Goal: Task Accomplishment & Management: Manage account settings

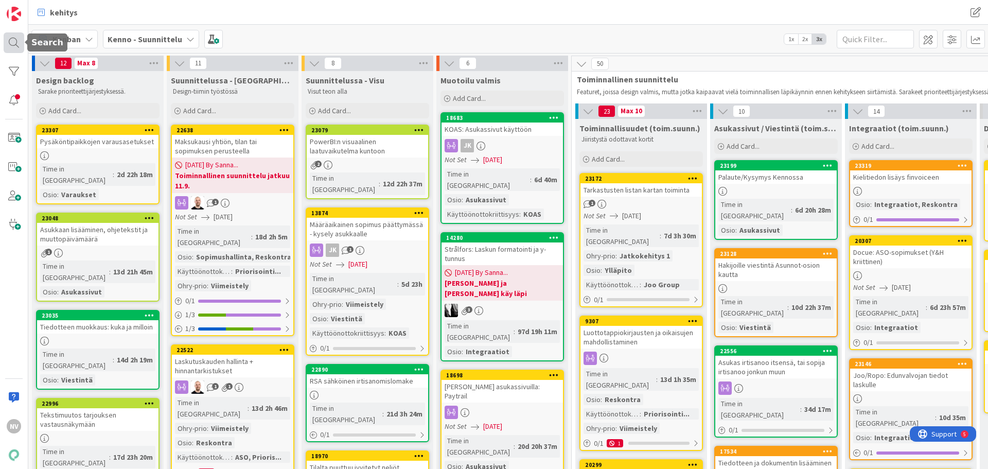
click at [17, 46] on div at bounding box center [14, 42] width 21 height 21
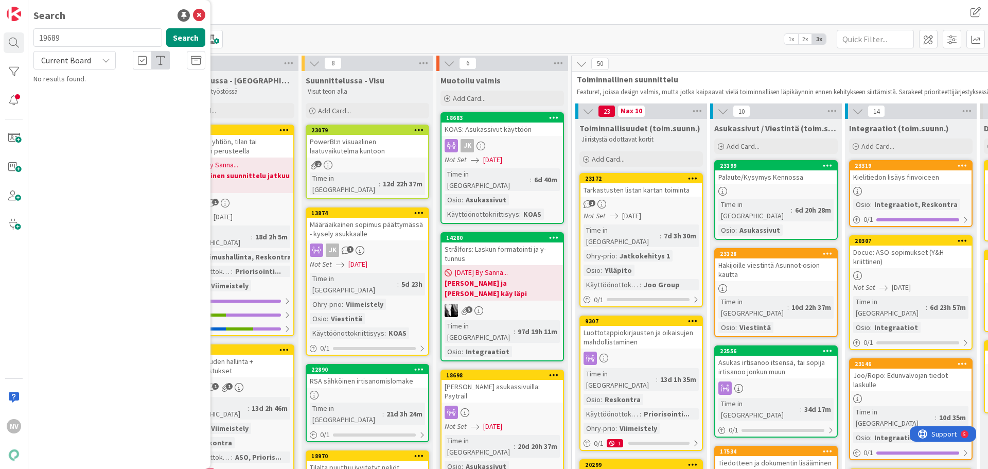
drag, startPoint x: 73, startPoint y: 42, endPoint x: 27, endPoint y: 41, distance: 45.3
click at [27, 41] on div "NV Search 19689 Search Current Board No results found." at bounding box center [14, 234] width 28 height 469
type input "16816"
click at [104, 63] on icon at bounding box center [106, 60] width 8 height 8
click at [90, 97] on span "All Boards" at bounding box center [92, 102] width 107 height 15
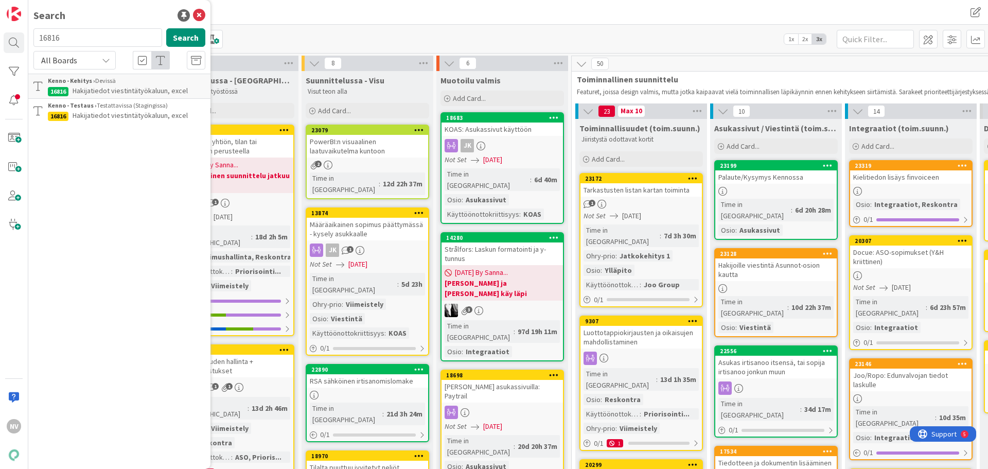
click at [139, 114] on span "Hakijatiedot viestintätyökaluun, excel" at bounding box center [130, 115] width 115 height 9
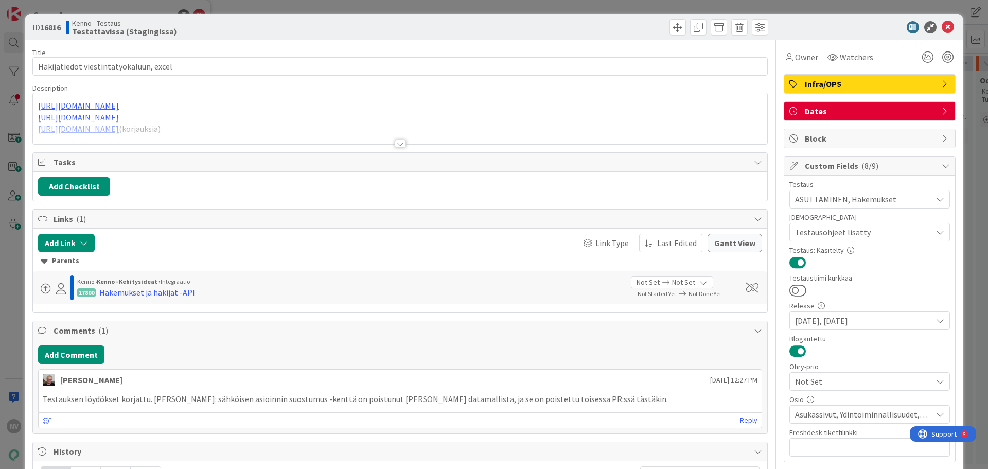
click at [396, 141] on div at bounding box center [400, 143] width 11 height 8
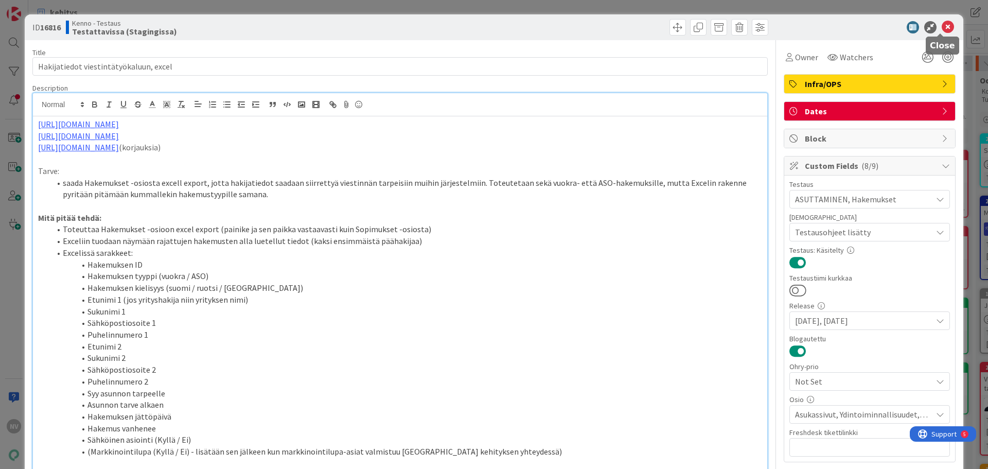
click at [942, 23] on icon at bounding box center [948, 27] width 12 height 12
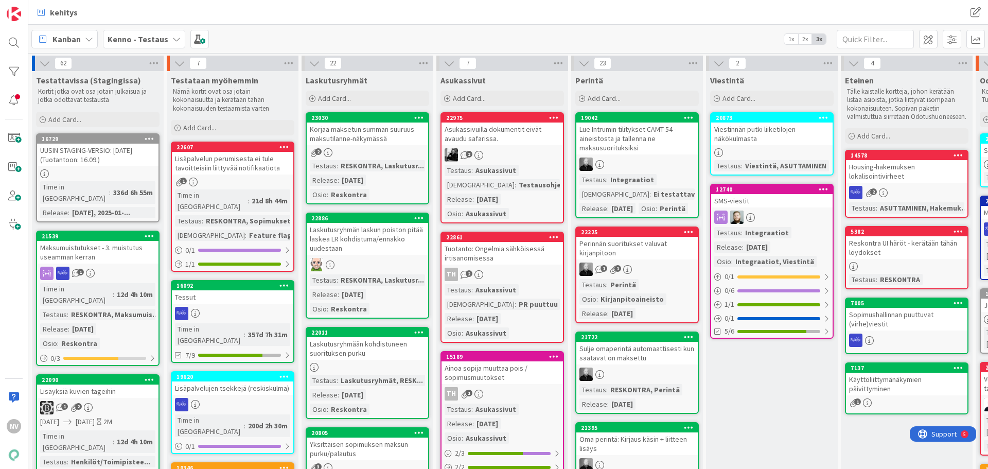
click at [172, 41] on icon at bounding box center [176, 39] width 8 height 8
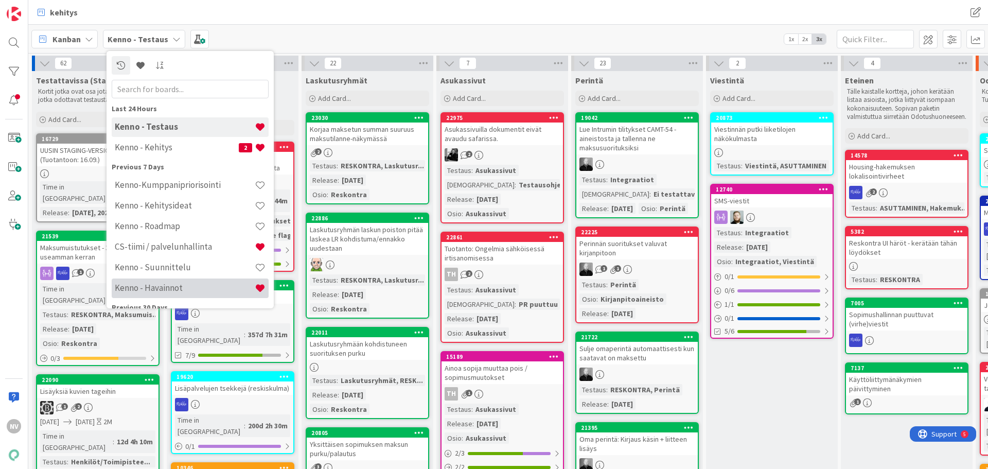
click at [197, 288] on h4 "Kenno - Havainnot" at bounding box center [185, 287] width 140 height 10
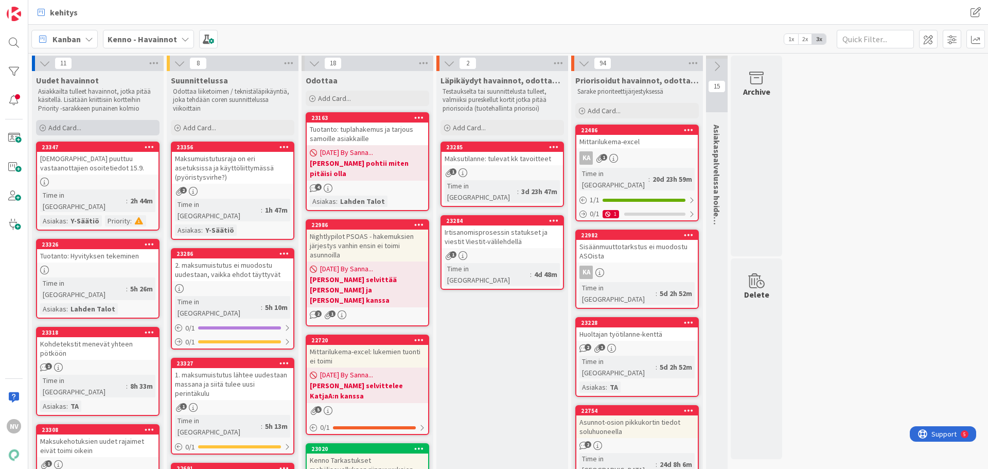
click at [63, 124] on span "Add Card..." at bounding box center [64, 127] width 33 height 9
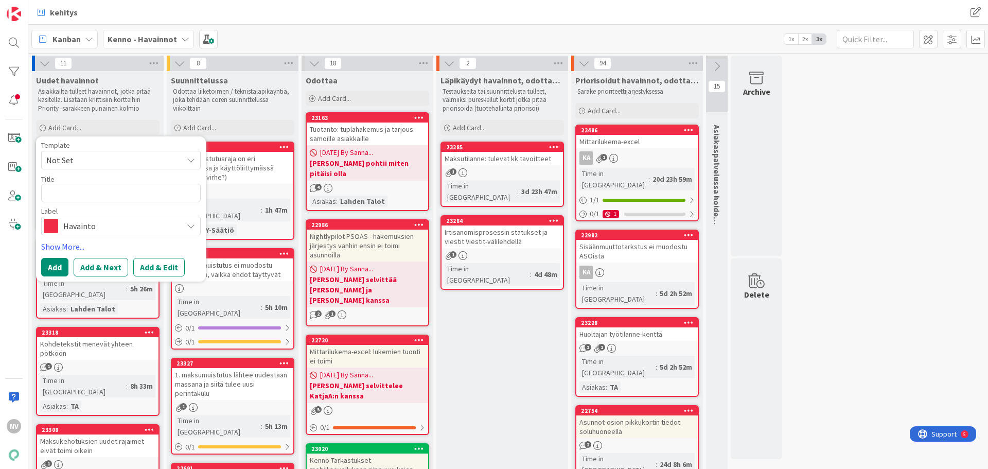
click at [77, 192] on textarea at bounding box center [120, 193] width 159 height 19
type textarea "x"
type textarea "U"
type textarea "x"
type textarea "Uu"
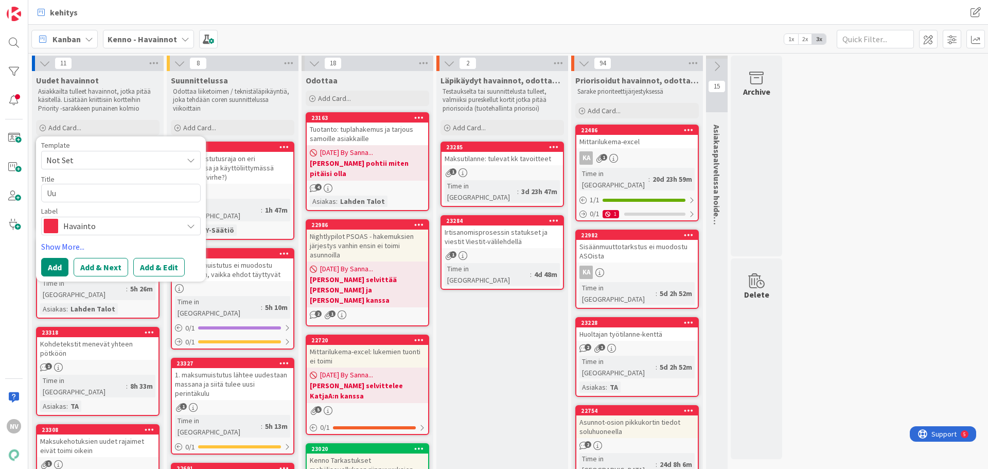
type textarea "x"
type textarea "Uud"
type textarea "x"
type textarea "Uudi"
type textarea "x"
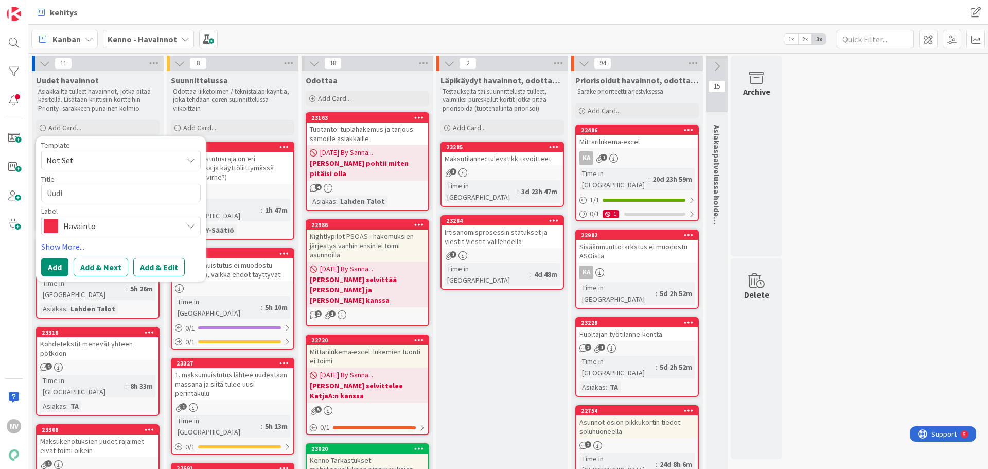
type textarea "Uudis"
type textarea "x"
type textarea "Uudisk"
type textarea "x"
type textarea "Uudisko"
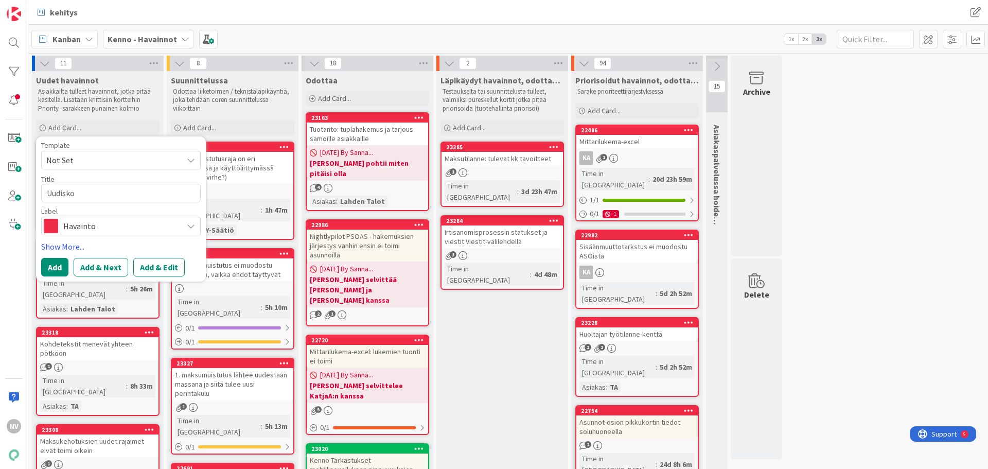
type textarea "x"
type textarea "Uudiskoh"
type textarea "x"
type textarea "Uudiskohd"
type textarea "x"
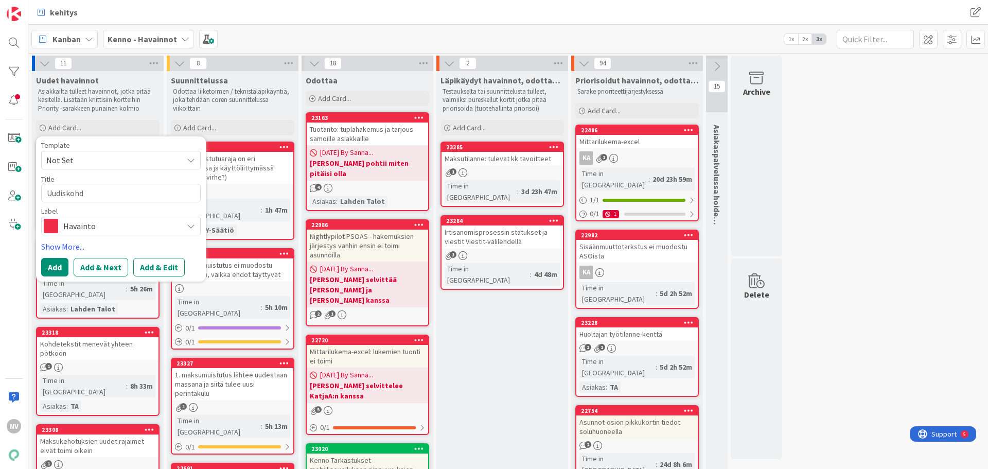
type textarea "Uudiskohde"
type textarea "x"
type textarea "Uudiskohde"
type textarea "x"
type textarea "Uudiskohde t"
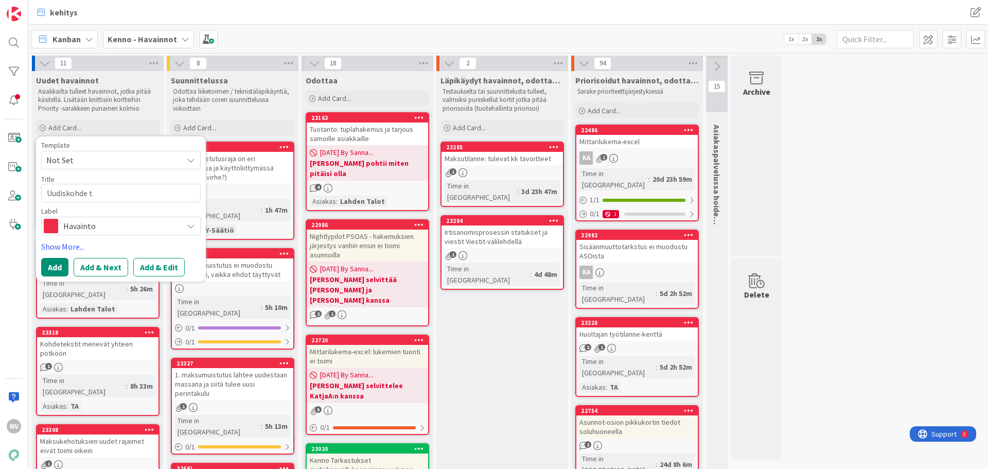
type textarea "x"
type textarea "Uudiskohde ti"
type textarea "x"
type textarea "Uudiskohde tie"
type textarea "x"
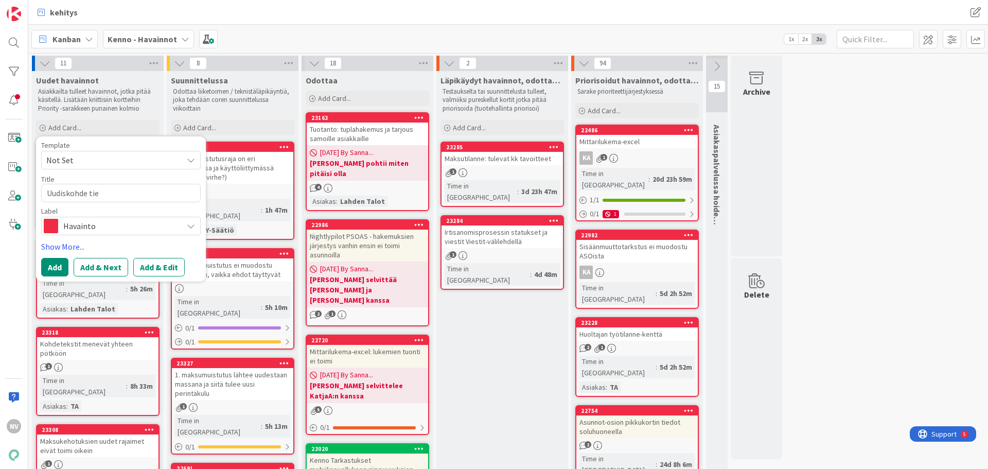
type textarea "Uudiskohde tiet"
type textarea "x"
type textarea "Uudiskohde tieto"
type textarea "x"
type textarea "Uudiskohde tieto"
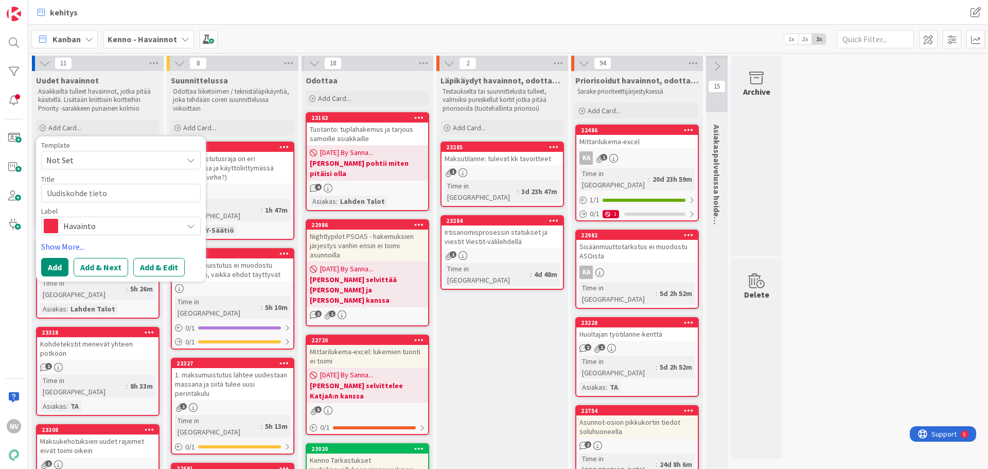
type textarea "x"
type textarea "Uudiskohde tieto h"
type textarea "x"
type textarea "Uudiskohde tieto hä"
type textarea "x"
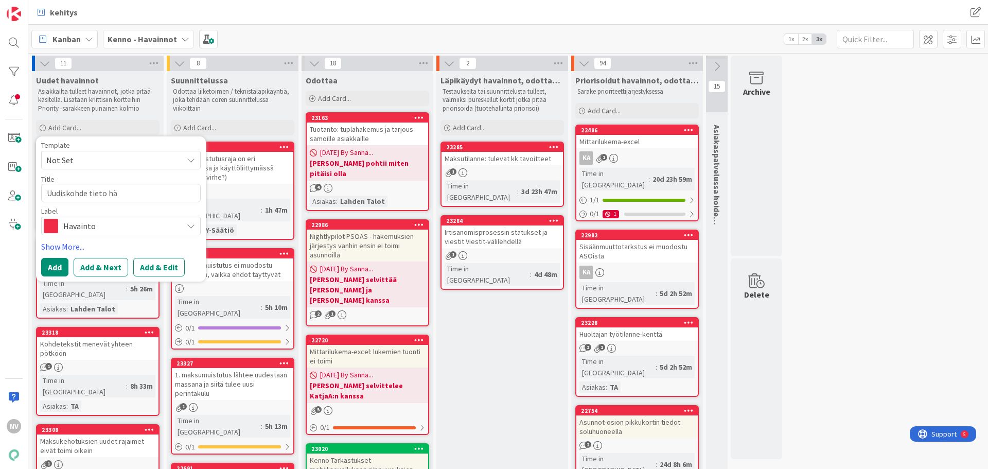
type textarea "Uudiskohde tieto häv"
type textarea "x"
type textarea "Uudiskohde tieto hävi"
type textarea "x"
type textarea "Uudiskohde tieto häviä"
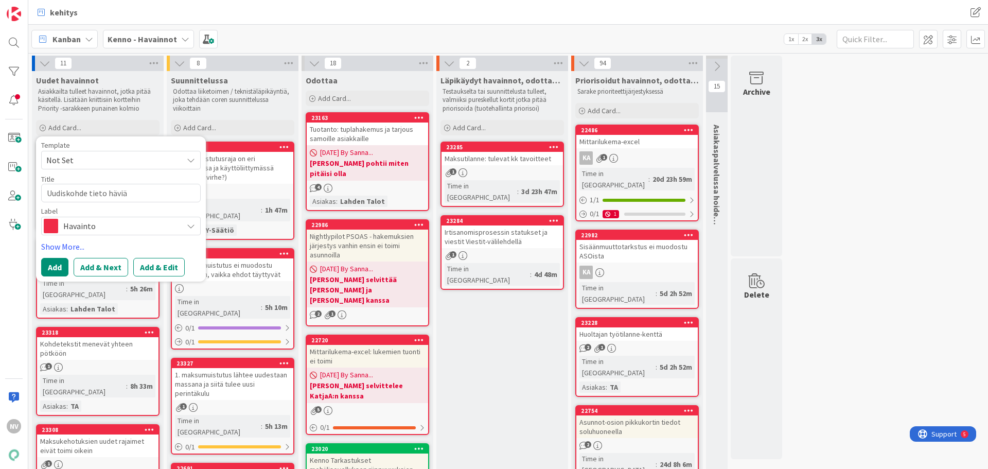
type textarea "x"
type textarea "Uudiskohde tieto häviää"
type textarea "x"
type textarea "Uudiskohde tieto häviää"
type textarea "x"
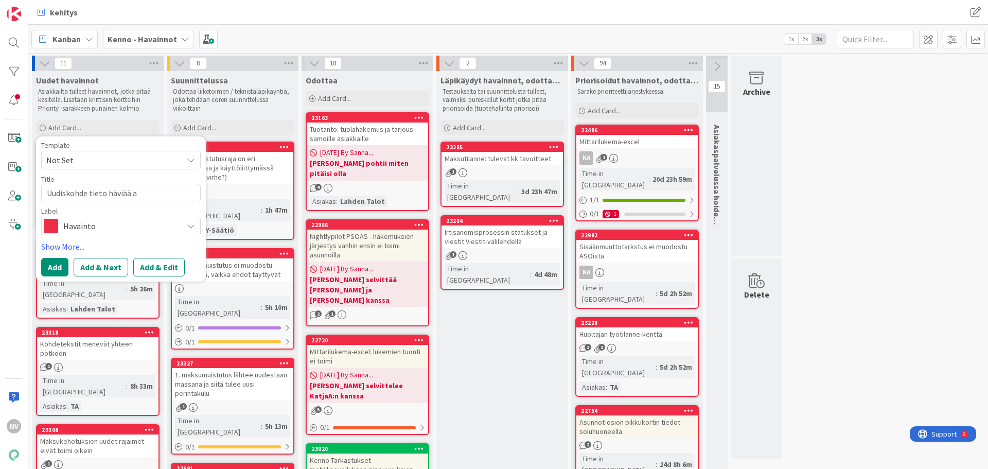
type textarea "Uudiskohde tieto häviää as"
type textarea "x"
type textarea "Uudiskohde tieto häviää asu"
type textarea "x"
type textarea "Uudiskohde tieto häviää asun"
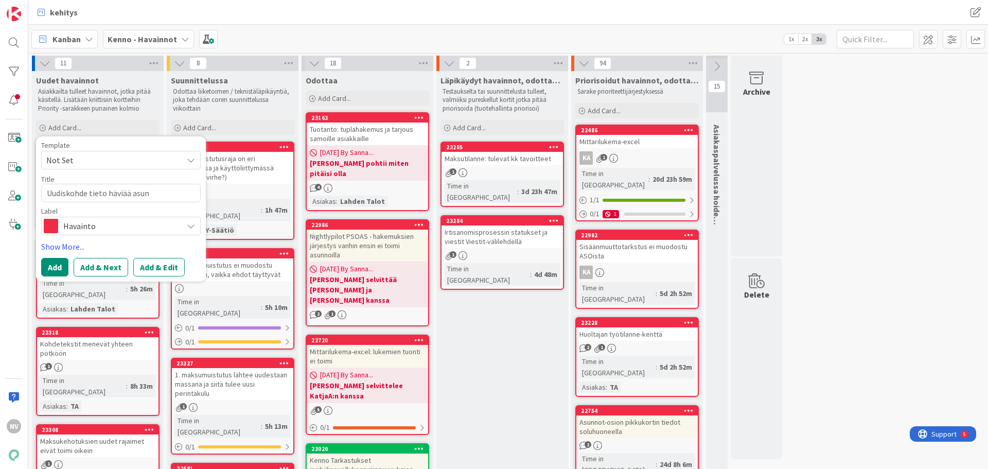
type textarea "x"
type textarea "Uudiskohde tieto häviää asunn"
type textarea "x"
type textarea "Uudiskohde tieto häviää asunno"
type textarea "x"
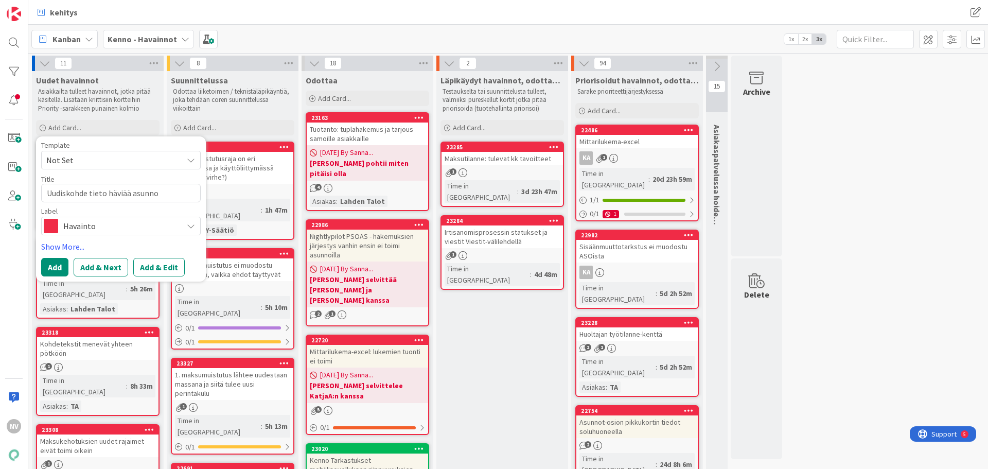
type textarea "Uudiskohde tieto häviää asunnol"
type textarea "x"
type textarea "Uudiskohde tieto häviää asunnolt"
type textarea "x"
type textarea "Uudiskohde tieto häviää asunnolta"
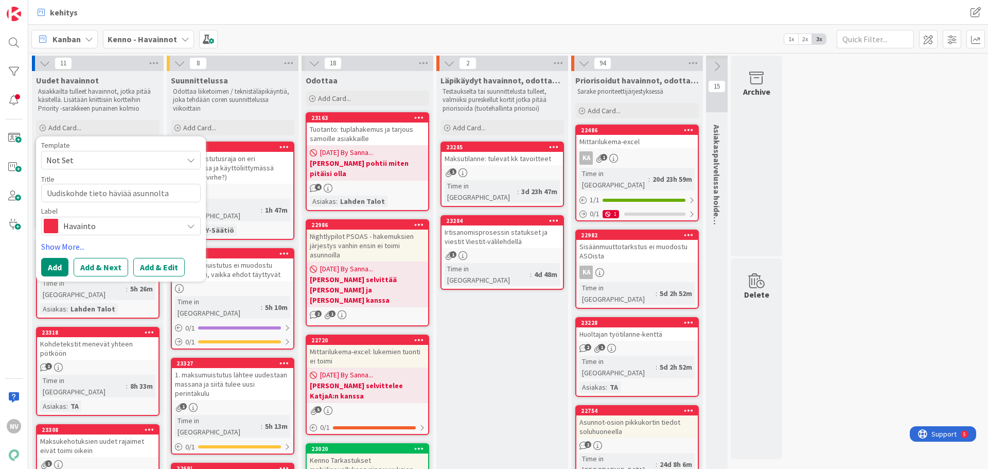
type textarea "x"
type textarea "Uudiskohde tieto häviää asunnolta k"
type textarea "x"
type textarea "Uudiskohde tieto häviää asunnolta ku"
type textarea "x"
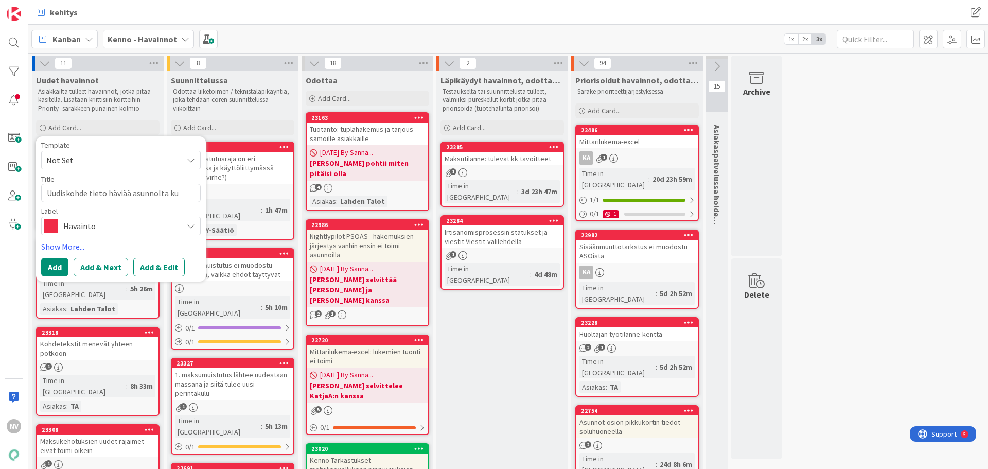
type textarea "Uudiskohde tieto häviää asunnolta kun"
type textarea "x"
type textarea "Uudiskohde tieto häviää asunnolta kun"
type textarea "x"
type textarea "Uudiskohde tieto häviää asunnolta kun h"
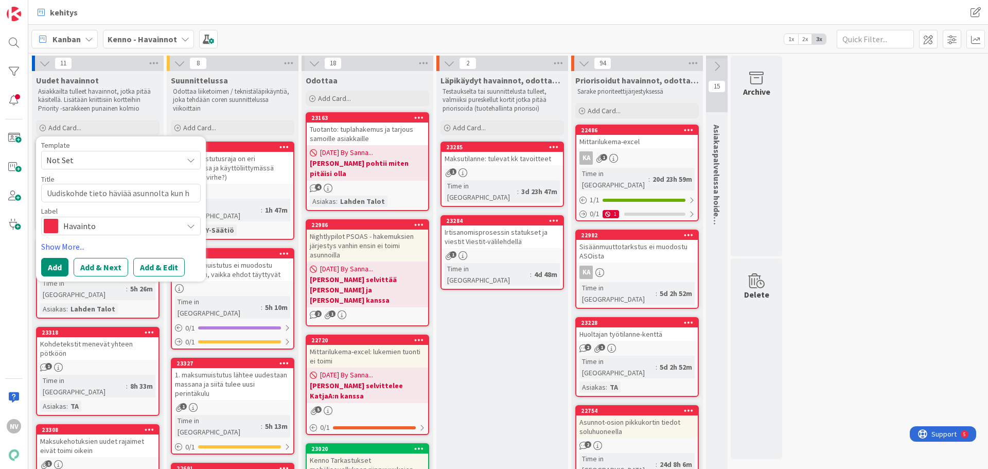
type textarea "x"
type textarea "Uudiskohde tieto häviää asunnolta kun hy"
type textarea "x"
type textarea "Uudiskohde tieto häviää asunnolta kun hyv"
type textarea "x"
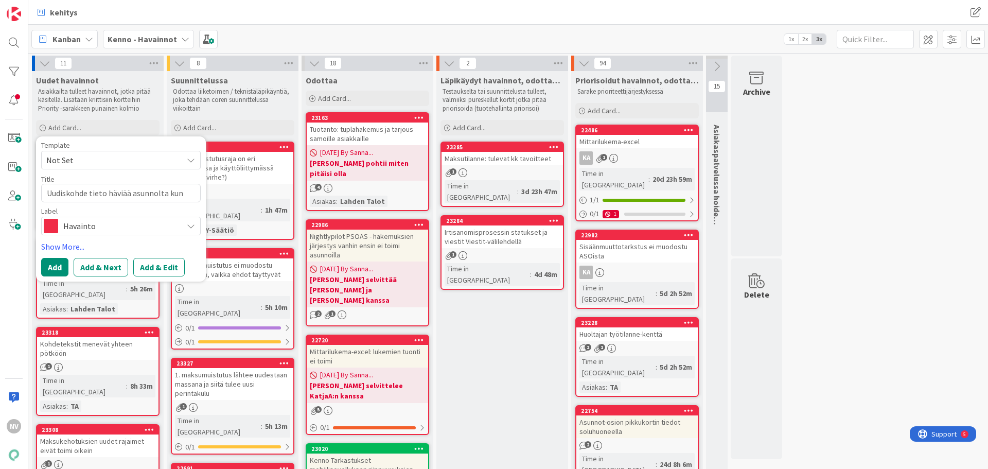
type textarea "Uudiskohde tieto häviää asunnolta kun hy"
type textarea "x"
type textarea "Uudiskohde tieto häviää asunnolta kun hyl"
type textarea "x"
type textarea "Uudiskohde tieto häviää asunnolta kun hylä"
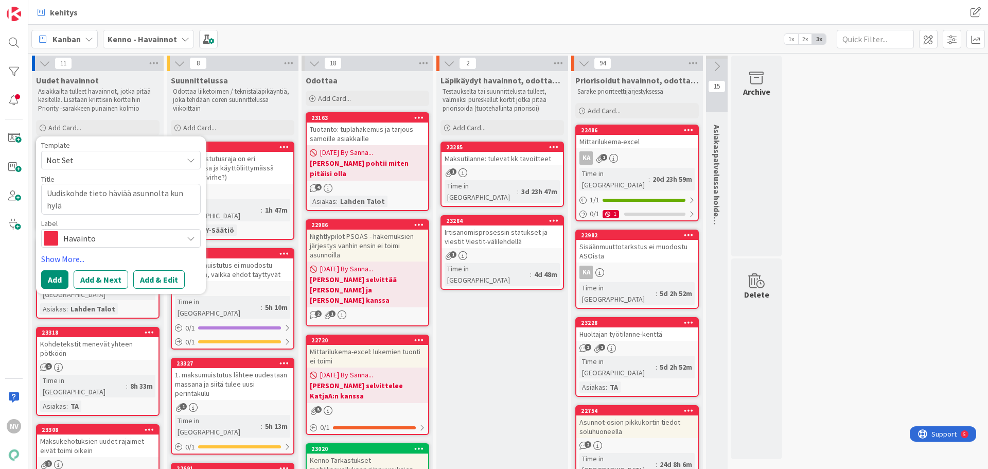
type textarea "x"
type textarea "Uudiskohde tieto häviää asunnolta kun hylät"
type textarea "x"
type textarea "Uudiskohde tieto häviää asunnolta kun hylätt"
type textarea "x"
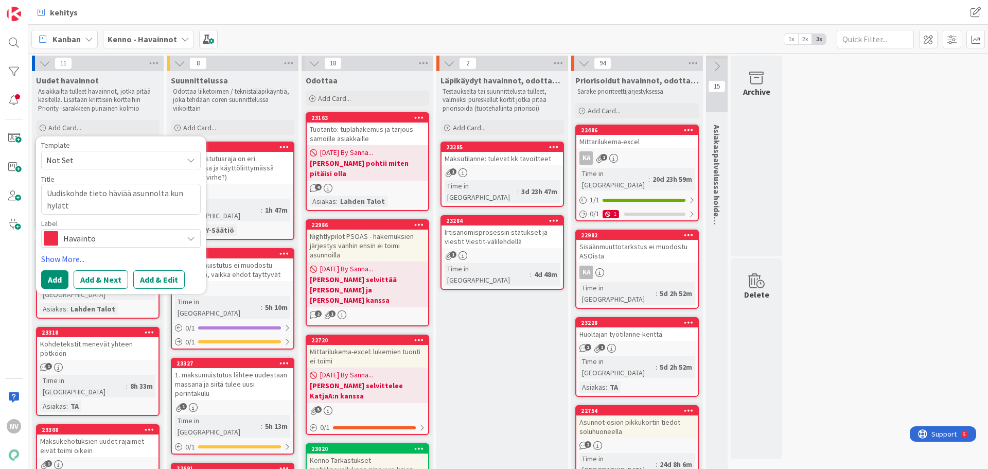
type textarea "Uudiskohde tieto häviää asunnolta kun hylätty"
type textarea "x"
type textarea "Uudiskohde tieto häviää asunnolta kun hylätty"
type textarea "x"
type textarea "Uudiskohde tieto häviää asunnolta kun hylätty t"
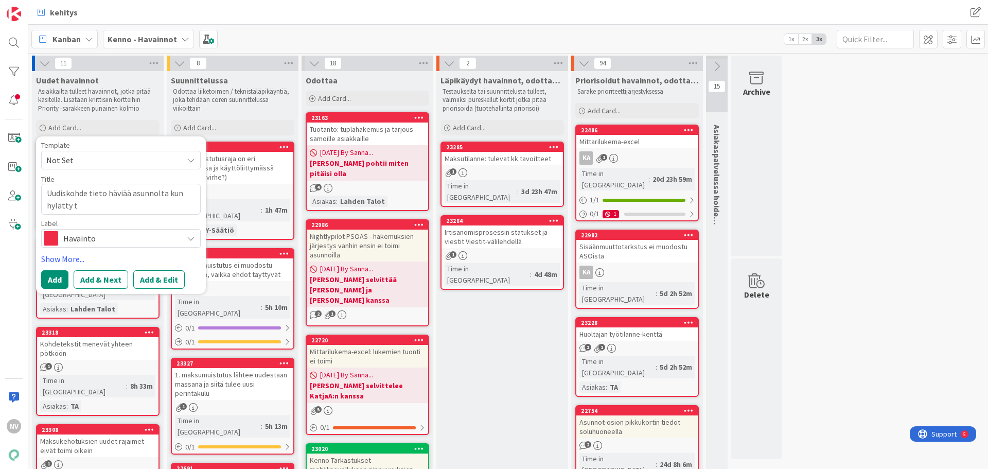
type textarea "x"
type textarea "Uudiskohde tieto häviää asunnolta kun hylätty ta"
type textarea "x"
type textarea "Uudiskohde tieto häviää asunnolta kun hylätty tar"
type textarea "x"
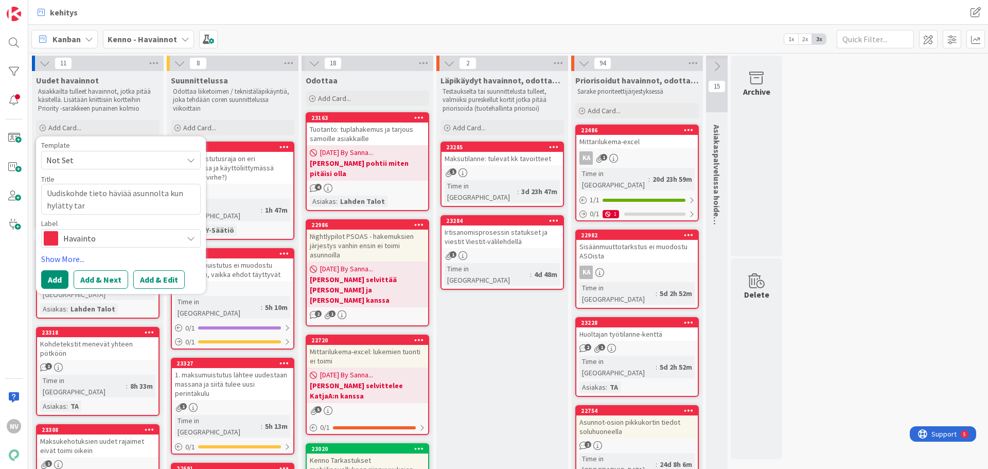
type textarea "Uudiskohde tieto häviää asunnolta kun hylätty tarj"
type textarea "x"
type textarea "Uudiskohde tieto häviää asunnolta kun hylätty tarjo"
type textarea "x"
type textarea "Uudiskohde tieto häviää asunnolta kun hylätty tarjou"
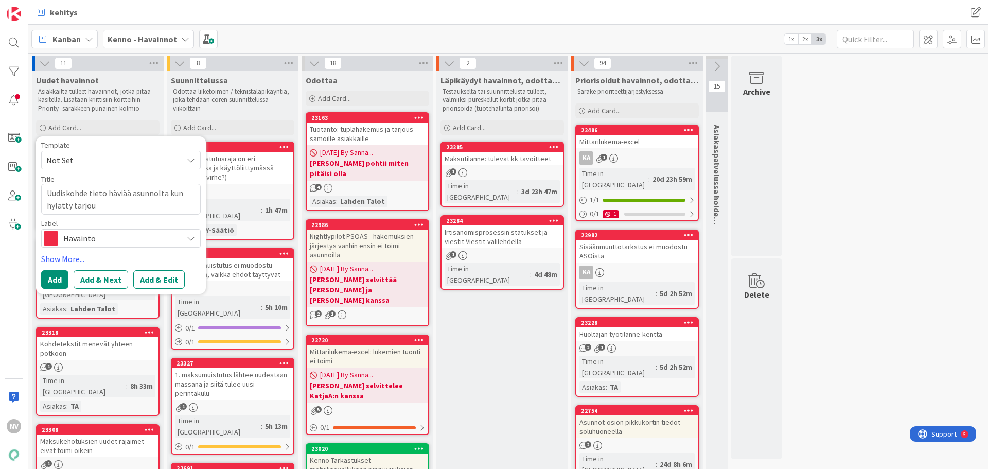
type textarea "x"
type textarea "Uudiskohde tieto häviää asunnolta kun hylätty tarjous"
type textarea "x"
type textarea "Uudiskohde tieto häviää asunnolta kun hylätty tarjous"
click at [189, 195] on textarea "Uudiskohde tieto häviää asunnolta kun hylätty tarjous" at bounding box center [120, 199] width 159 height 31
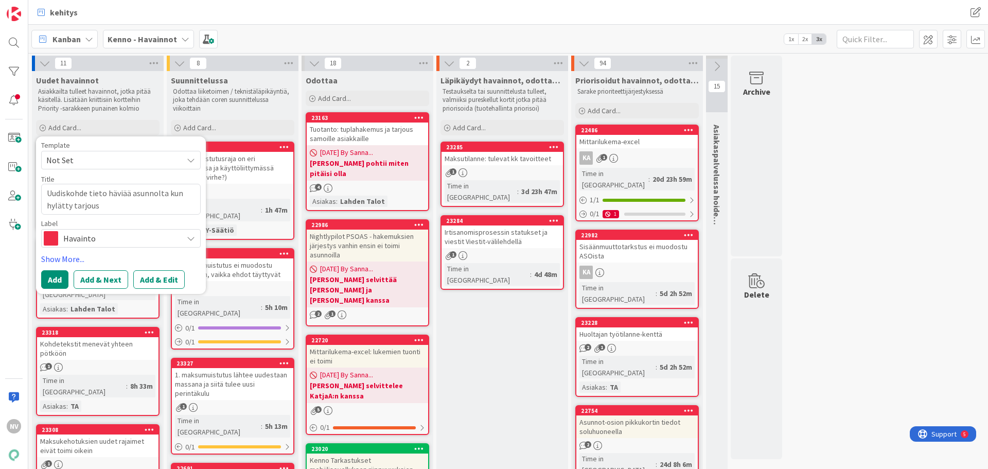
type textarea "x"
type textarea "Uudiskohde tieto häviää asunnolta kun shylätty tarjous"
type textarea "x"
type textarea "Uudiskohde tieto häviää asunnolta kun sihylätty tarjous"
type textarea "x"
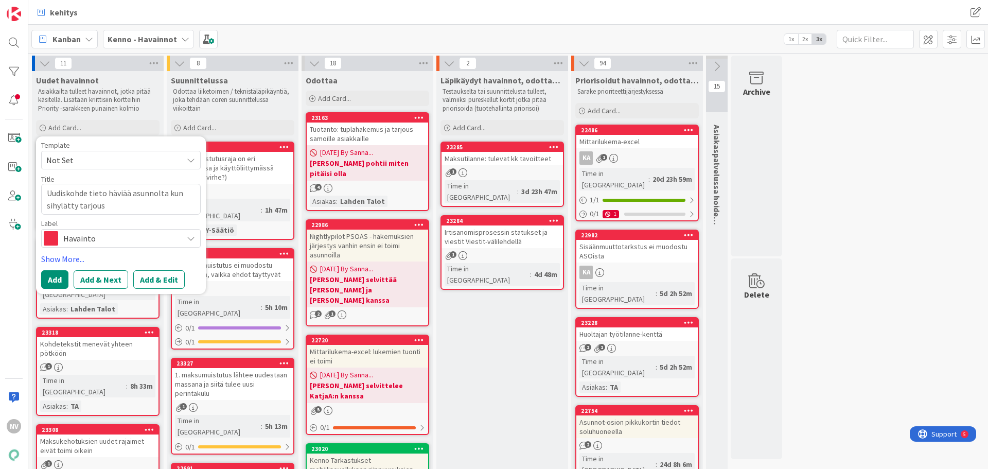
type textarea "Uudiskohde tieto häviää asunnolta kun siihylätty tarjous"
type textarea "x"
type textarea "Uudiskohde tieto häviää asunnolta kun siithylätty tarjous"
type textarea "x"
type textarea "Uudiskohde tieto häviää asunnolta kun siitähylätty tarjous"
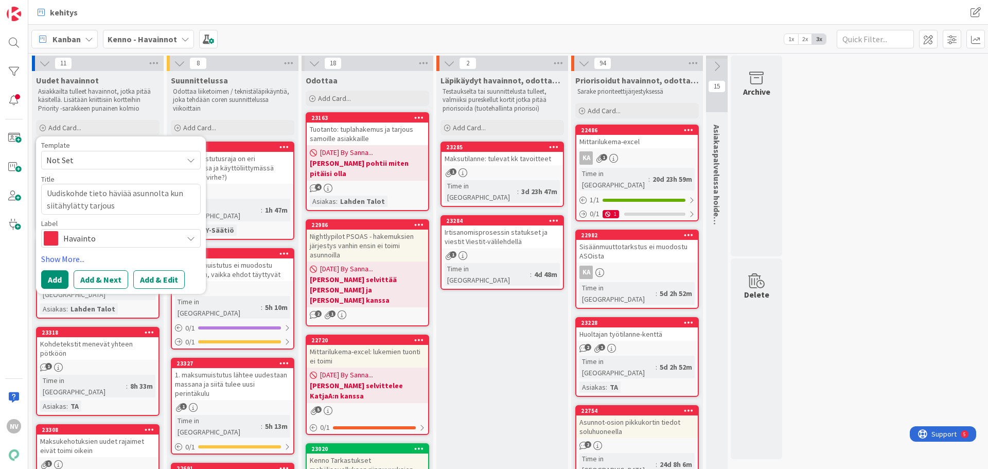
type textarea "x"
type textarea "Uudiskohde tieto häviää asunnolta kun siitä hylätty tarjous"
type textarea "x"
type textarea "Uudiskohde tieto häviää asunnolta kun siitä ohylätty tarjous"
type textarea "x"
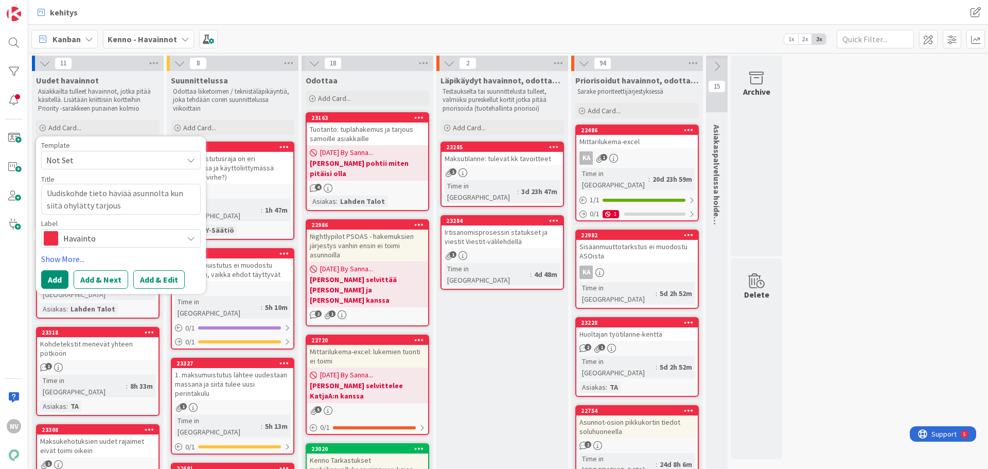
type textarea "Uudiskohde tieto häviää asunnolta kun siitä onhylätty tarjous"
type textarea "x"
type textarea "Uudiskohde tieto häviää asunnolta kun siitä on hylätty tarjous"
type textarea "x"
type textarea "Uudiskohde tieto häviää asunnolta kun siitä on thylätty tarjous"
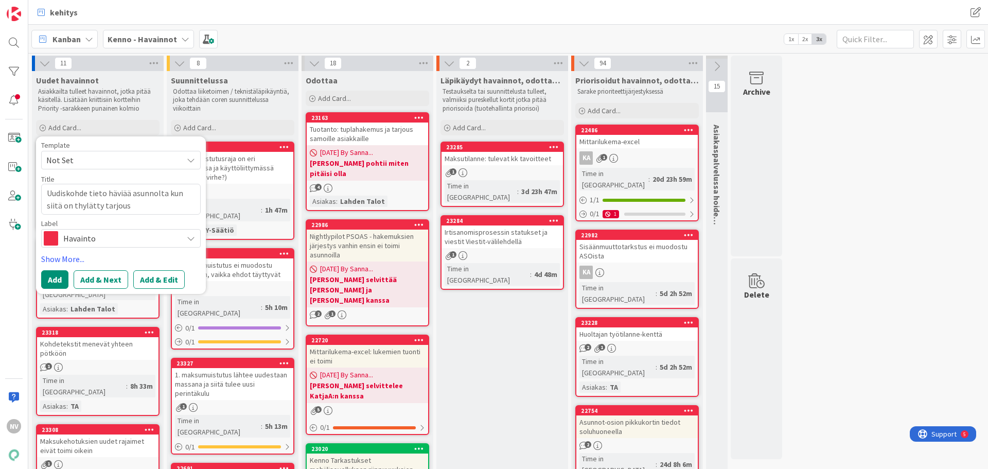
type textarea "x"
type textarea "Uudiskohde tieto häviää asunnolta kun siitä on tuhylätty tarjous"
type textarea "x"
type textarea "Uudiskohde tieto häviää asunnolta kun siitä on tulhylätty tarjous"
type textarea "x"
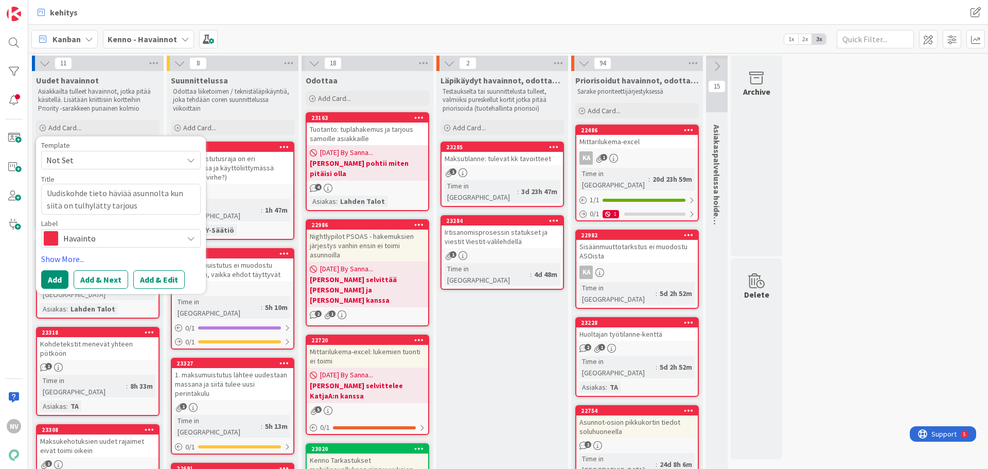
type textarea "Uudiskohde tieto häviää asunnolta kun siitä on tullhylätty tarjous"
type textarea "x"
type textarea "Uudiskohde tieto häviää asunnolta kun siitä on tulluhylätty tarjous"
type textarea "x"
type textarea "Uudiskohde tieto häviää asunnolta kun siitä on tulluthylätty tarjous"
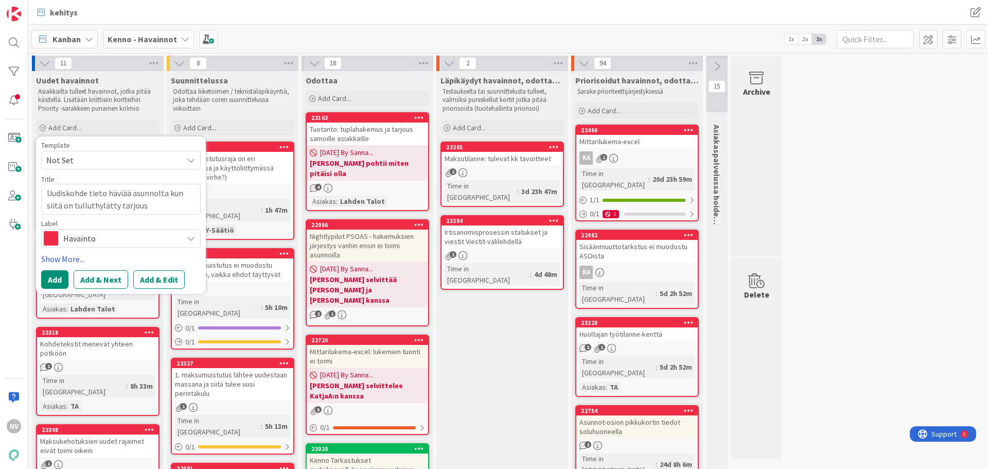
type textarea "x"
type textarea "Uudiskohde tieto häviää asunnolta kun siitä on tullut hylätty tarjous"
click at [169, 278] on button "Add & Edit" at bounding box center [158, 279] width 51 height 19
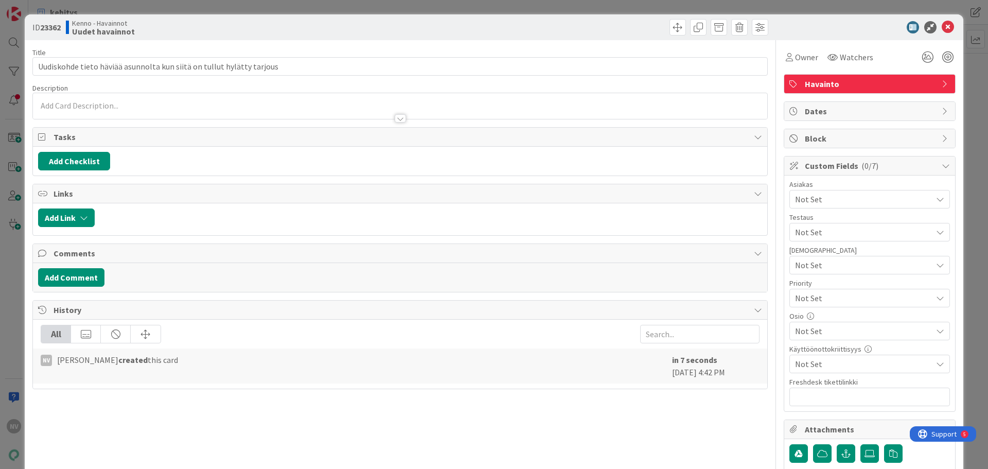
click at [914, 196] on span "Not Set" at bounding box center [863, 199] width 137 height 12
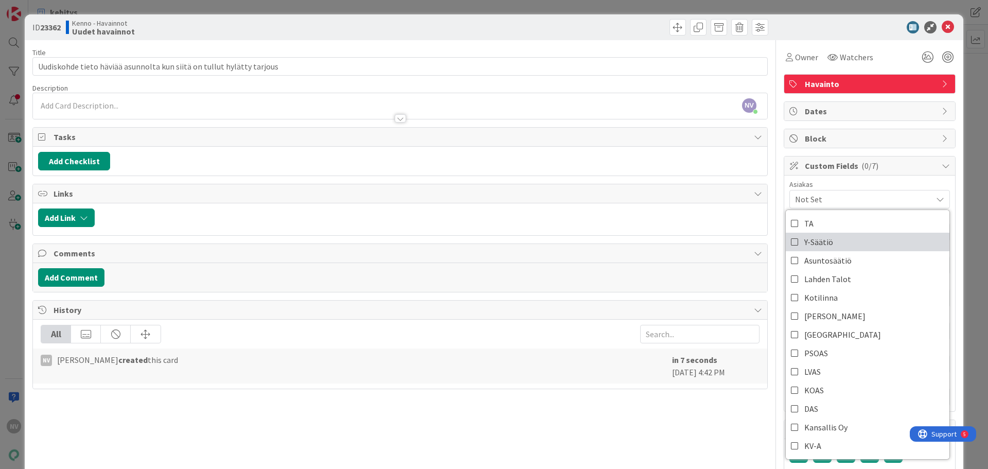
click at [828, 245] on link "Y-Säätiö" at bounding box center [868, 242] width 164 height 19
click at [395, 117] on div at bounding box center [400, 118] width 11 height 8
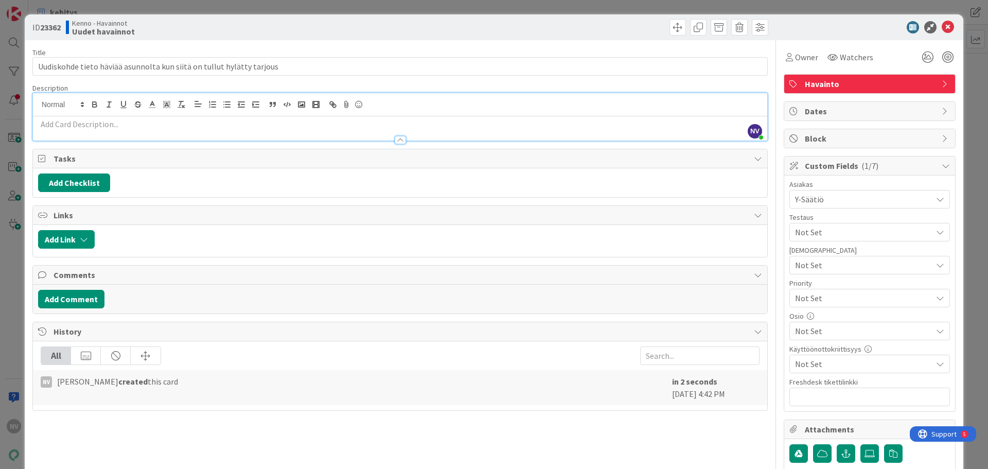
click at [215, 127] on p at bounding box center [400, 124] width 724 height 12
click at [833, 414] on div "Owner Watchers Havainto Dates Block Custom Fields ( 1/7 ) Asiakas Y-Säätiö TA Y…" at bounding box center [870, 284] width 172 height 489
click at [191, 130] on div at bounding box center [400, 135] width 734 height 11
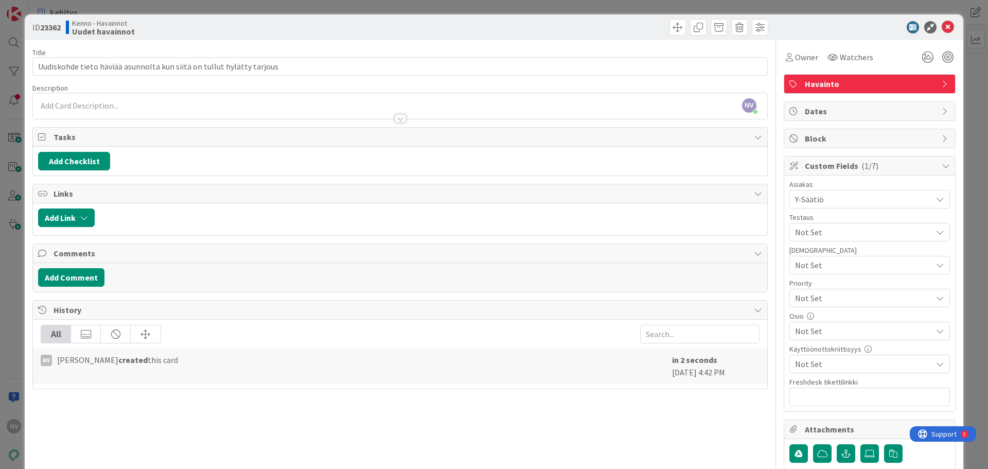
click at [113, 108] on div at bounding box center [400, 113] width 734 height 11
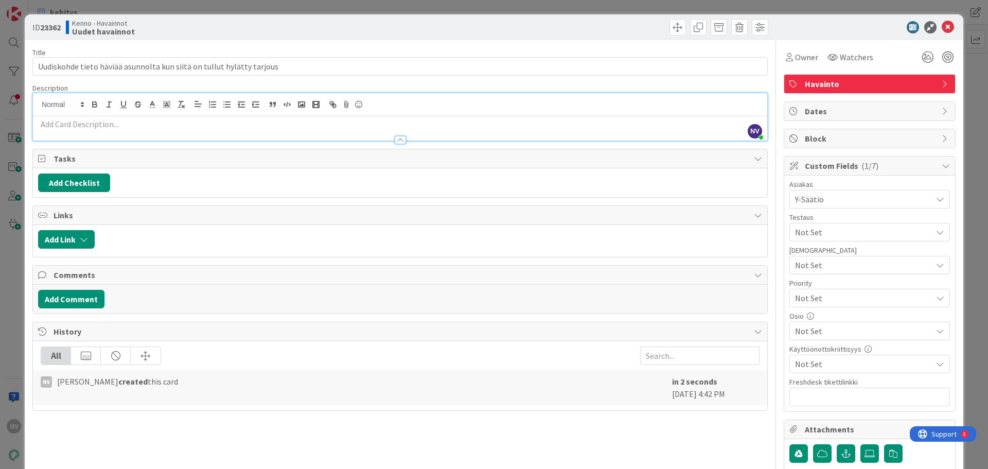
click at [105, 125] on p at bounding box center [400, 124] width 724 height 12
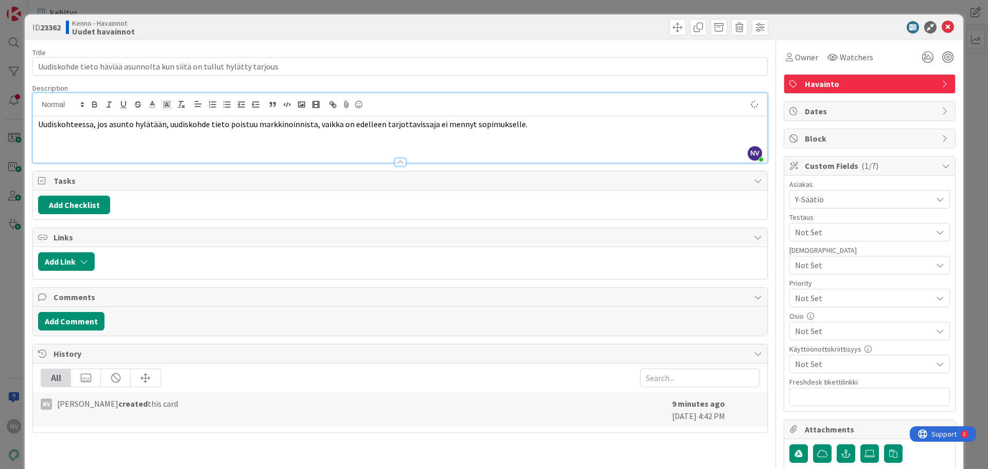
click at [102, 139] on div "Uudiskohteessa, jos asunto hylätään, uudiskohde tieto poistuu markkinoinnista, …" at bounding box center [400, 139] width 734 height 46
click at [37, 128] on div "Uudiskohteessa, jos asunto hylätään, uudiskohde tieto poistuu markkinoinnista, …" at bounding box center [400, 139] width 734 height 46
click at [421, 124] on span "Uudiskohteessa, jos asunto hylätään, uudiskohde tieto poistuu markkinoinnista, …" at bounding box center [282, 124] width 489 height 10
click at [524, 126] on p "Uudiskohteessa, jos asunto hylätään, uudiskohde tieto poistuu markkinoinnista, …" at bounding box center [400, 124] width 724 height 12
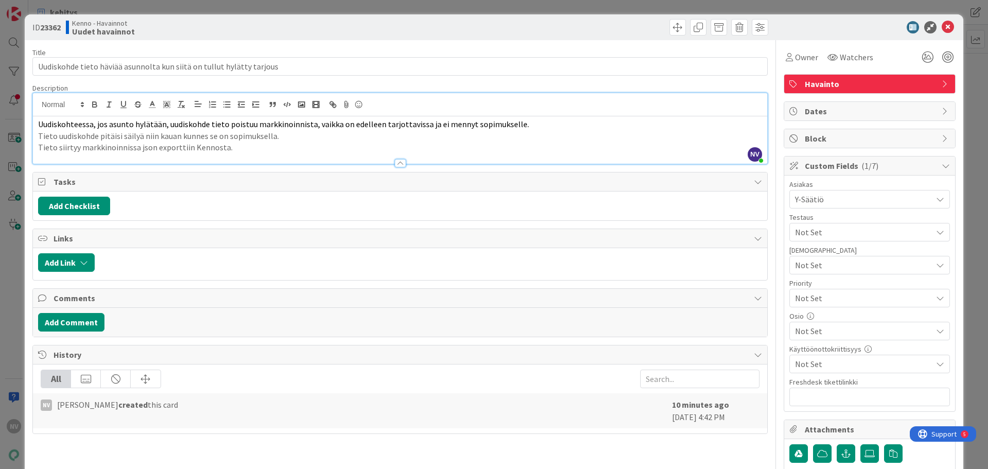
click at [318, 141] on p "Tieto uudiskohde pitäisi säilyä niin kauan kunnes se on sopimuksella." at bounding box center [400, 136] width 724 height 12
click at [304, 149] on p "Tieto siirtyy markkinoinnissa json exporttiin Kennosta." at bounding box center [400, 147] width 724 height 12
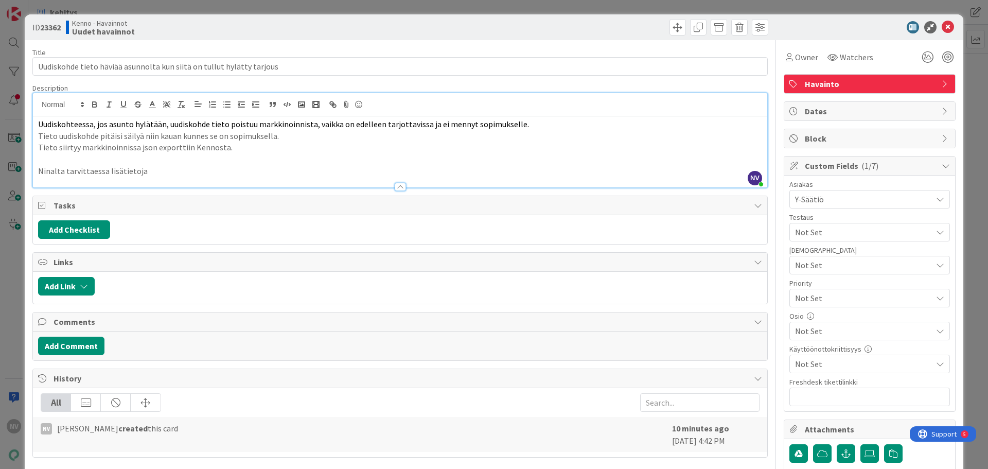
click at [365, 162] on p at bounding box center [400, 159] width 724 height 12
click at [528, 129] on p "Uudiskohteessa, jos asunto hylätään, uudiskohde tieto poistuu markkinoinnista, …" at bounding box center [400, 124] width 724 height 12
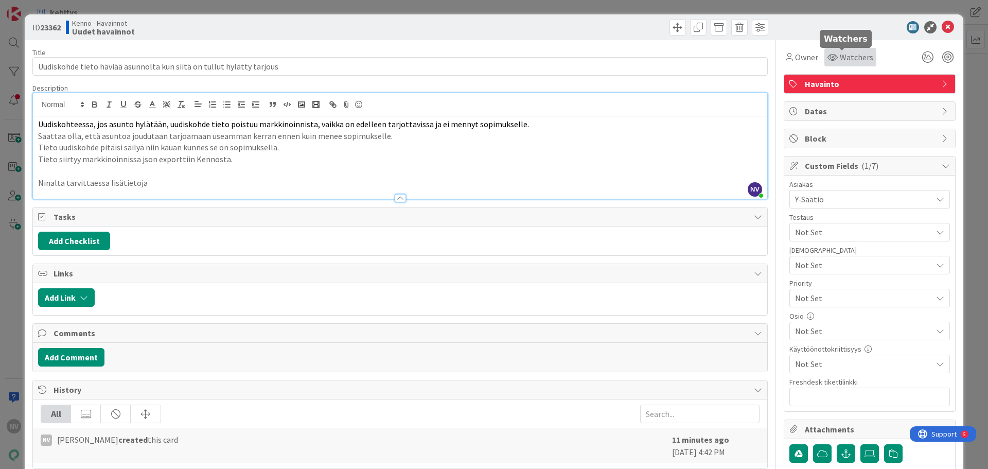
click at [842, 57] on span "Watchers" at bounding box center [856, 57] width 33 height 12
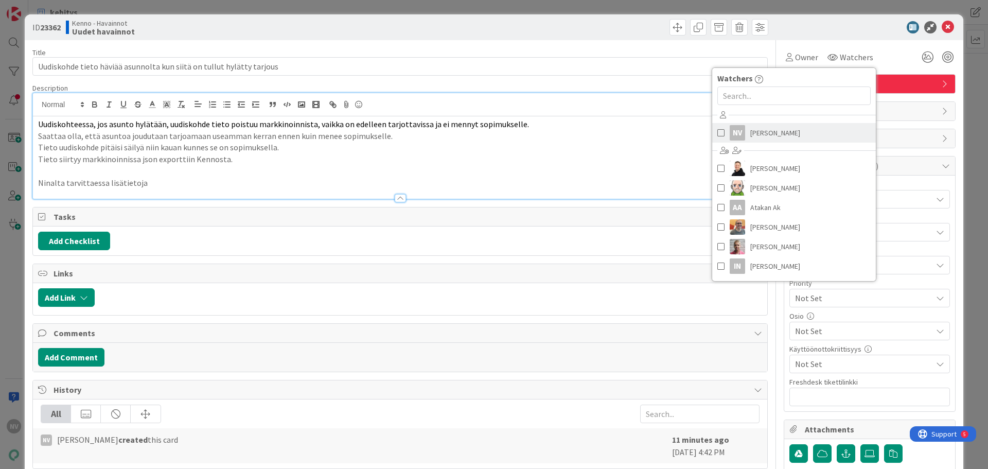
click at [799, 132] on link "NV [PERSON_NAME]" at bounding box center [794, 133] width 164 height 20
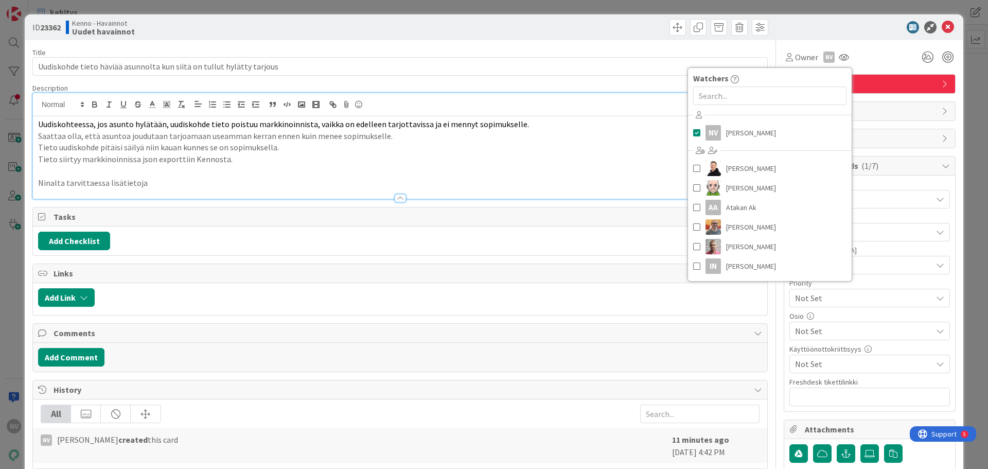
click at [803, 28] on div at bounding box center [864, 27] width 182 height 12
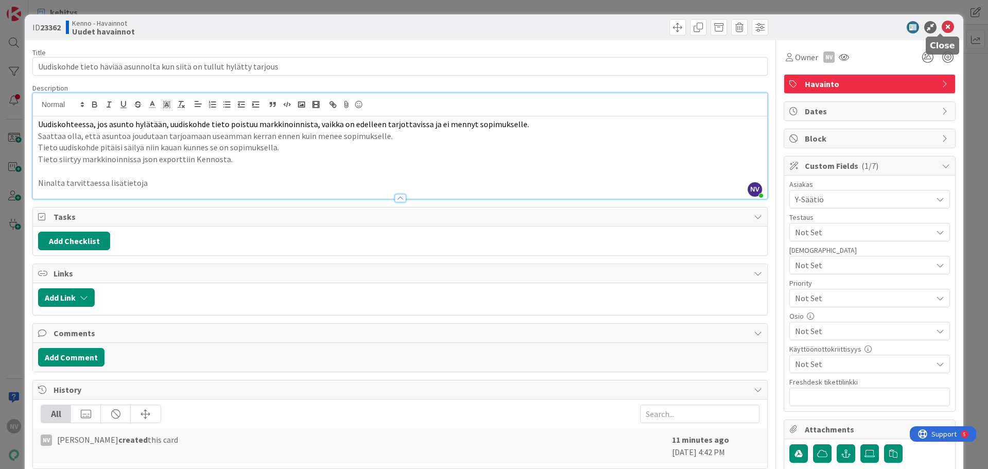
click at [942, 26] on icon at bounding box center [948, 27] width 12 height 12
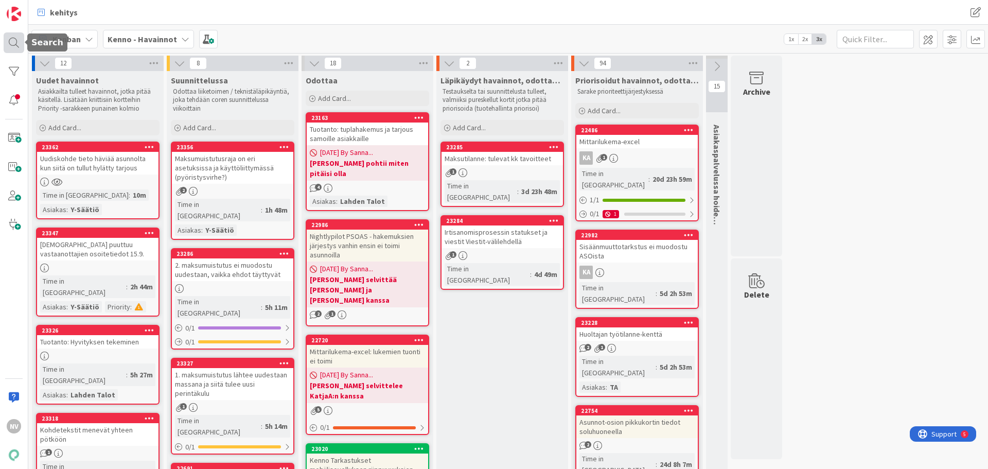
click at [13, 43] on div at bounding box center [14, 42] width 21 height 21
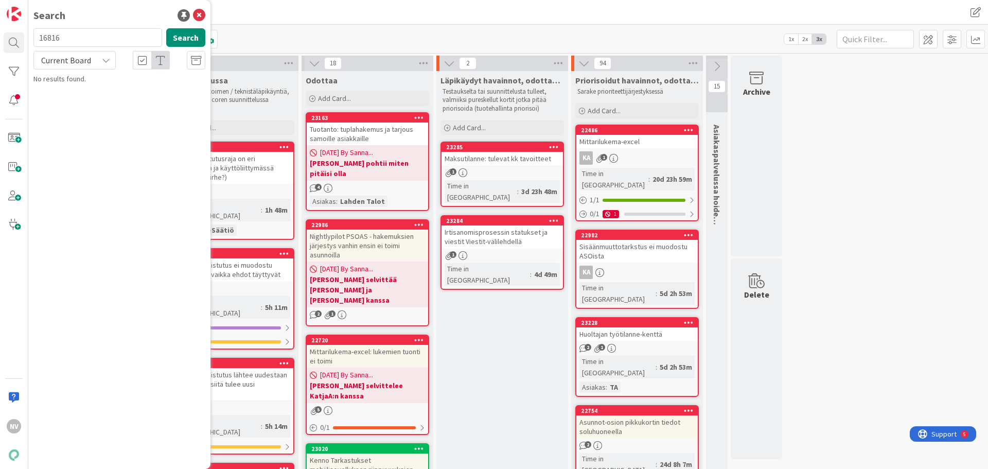
click at [85, 35] on input "16816" at bounding box center [97, 37] width 129 height 19
type input "1"
type input "Myynnin työpöytä"
click at [102, 58] on icon at bounding box center [106, 60] width 8 height 8
click at [95, 100] on span "All Boards" at bounding box center [92, 102] width 107 height 15
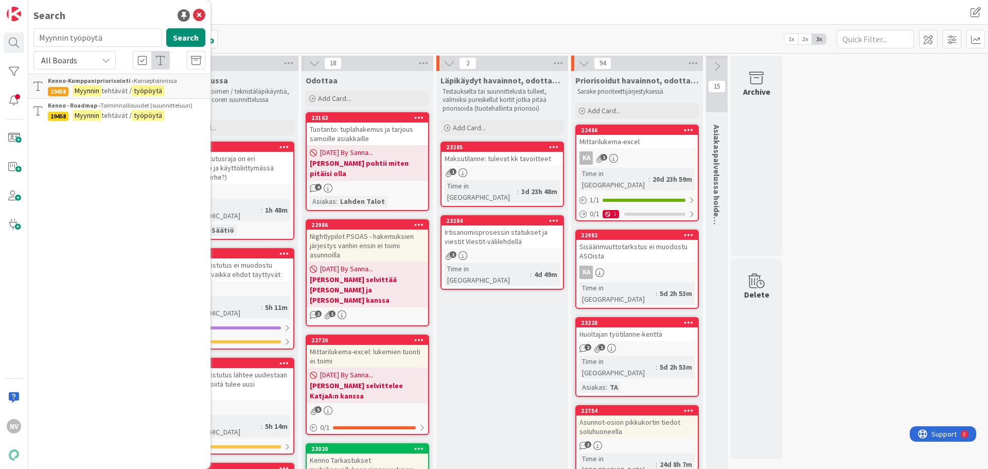
click at [126, 87] on span "tehtävät /" at bounding box center [116, 90] width 30 height 9
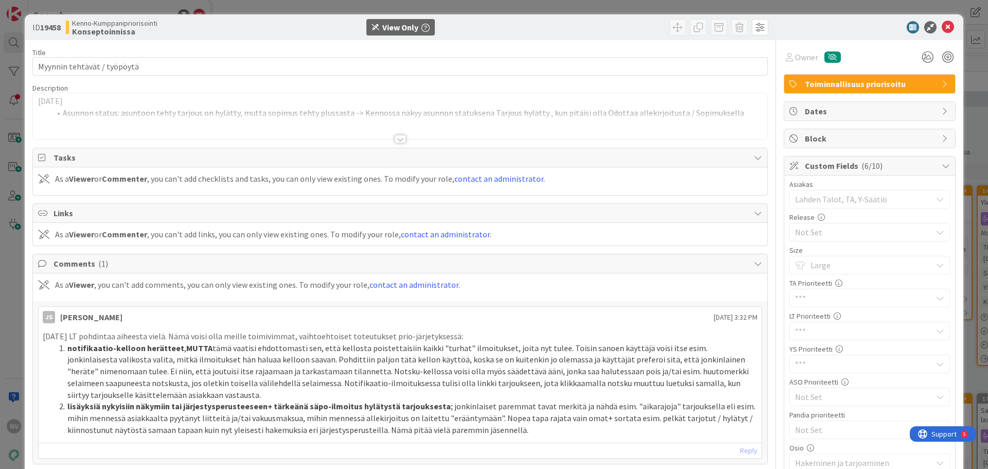
click at [395, 139] on div at bounding box center [400, 139] width 11 height 8
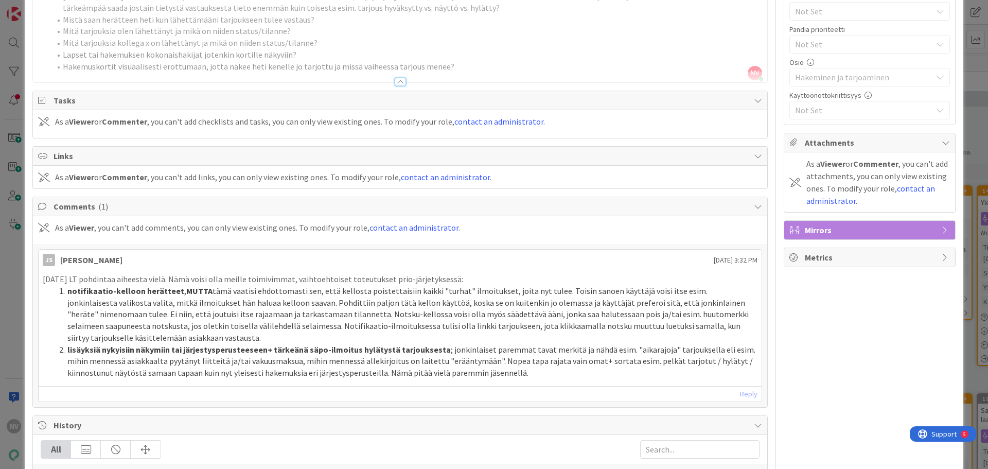
scroll to position [412, 0]
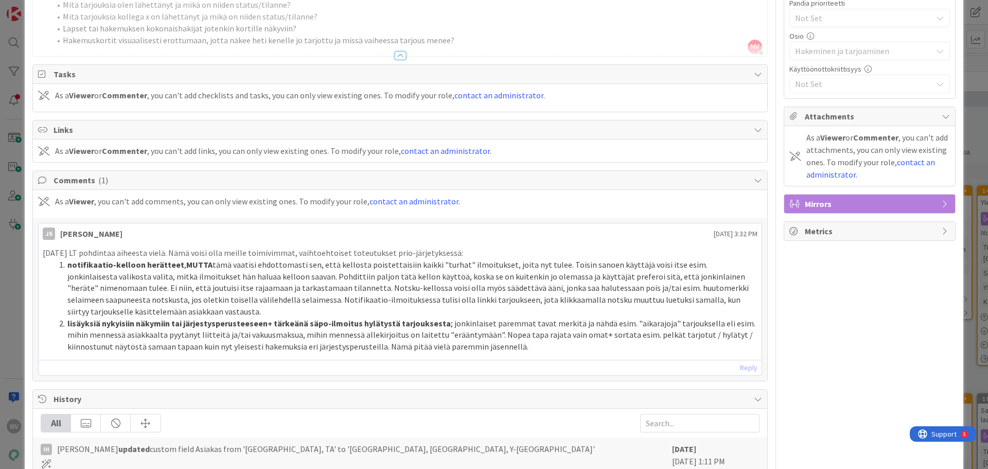
click at [78, 179] on span "Comments ( 1 )" at bounding box center [401, 180] width 695 height 12
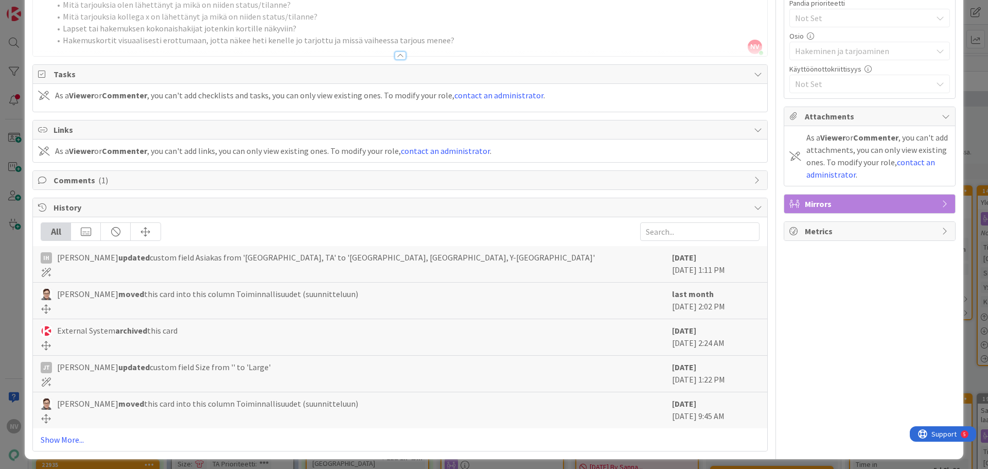
click at [78, 179] on span "Comments ( 1 )" at bounding box center [401, 180] width 695 height 12
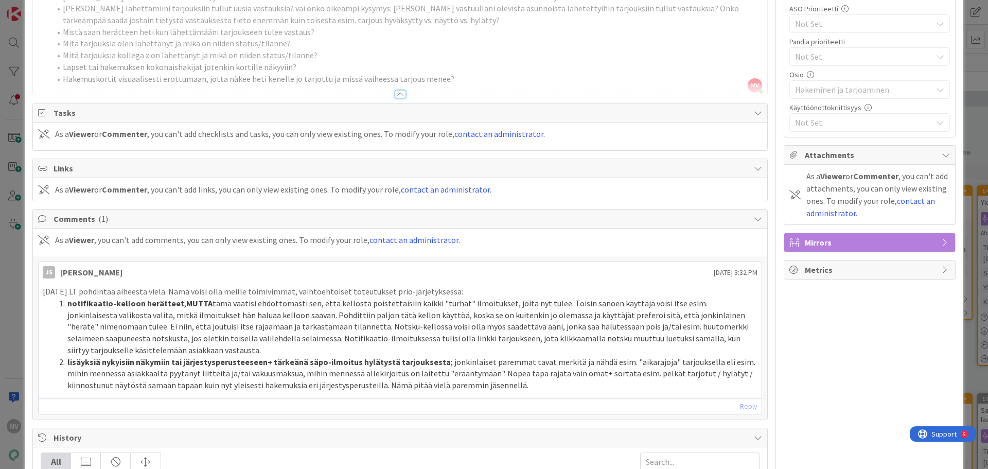
scroll to position [360, 0]
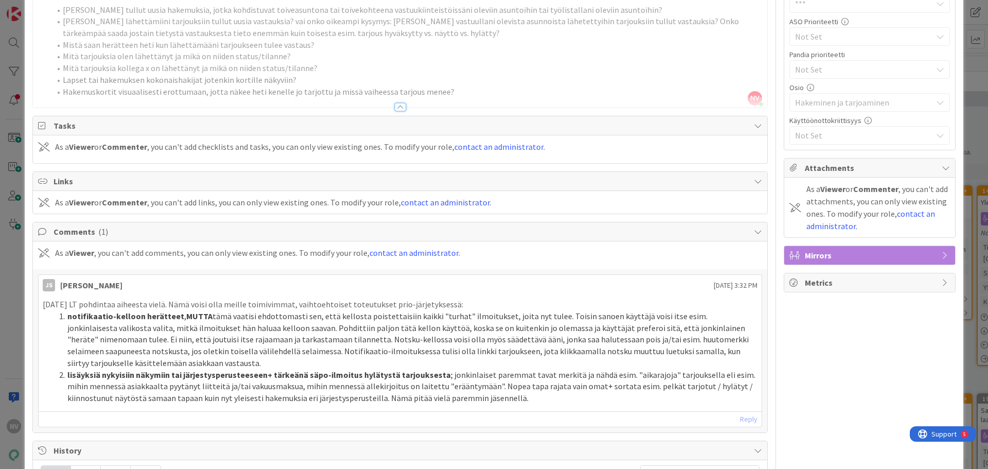
click at [70, 228] on span "Comments ( 1 )" at bounding box center [401, 231] width 695 height 12
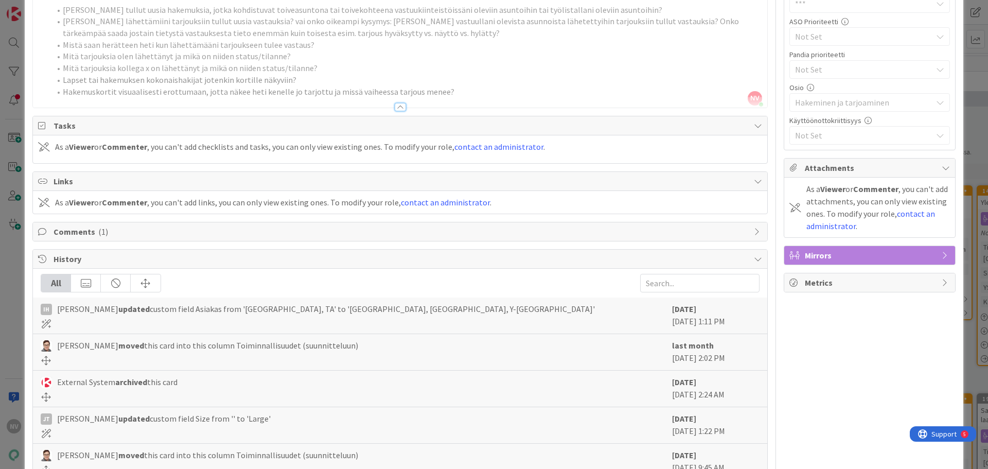
click at [70, 228] on span "Comments ( 1 )" at bounding box center [401, 231] width 695 height 12
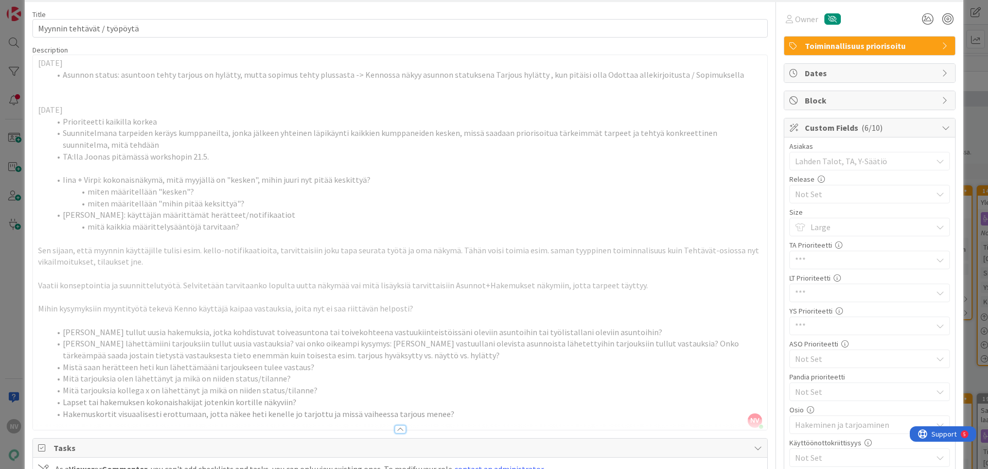
scroll to position [0, 0]
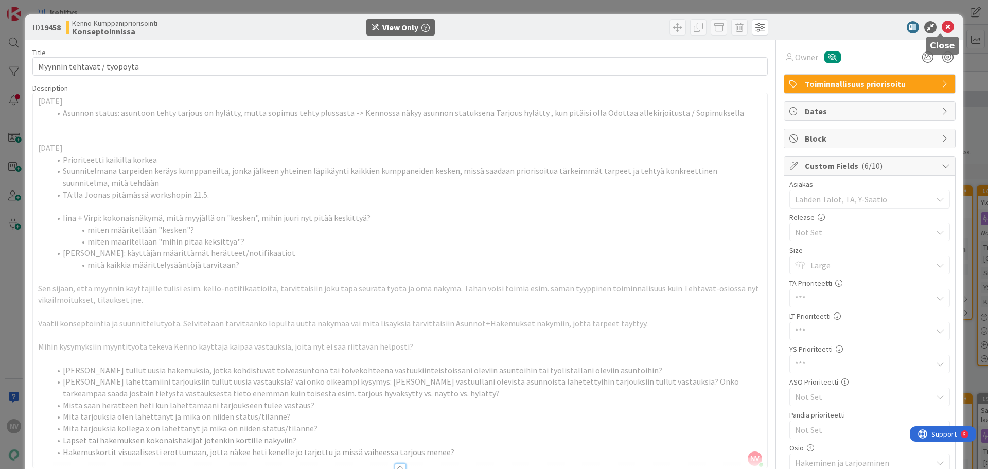
drag, startPoint x: 938, startPoint y: 27, endPoint x: 929, endPoint y: 40, distance: 15.7
click at [942, 27] on icon at bounding box center [948, 27] width 12 height 12
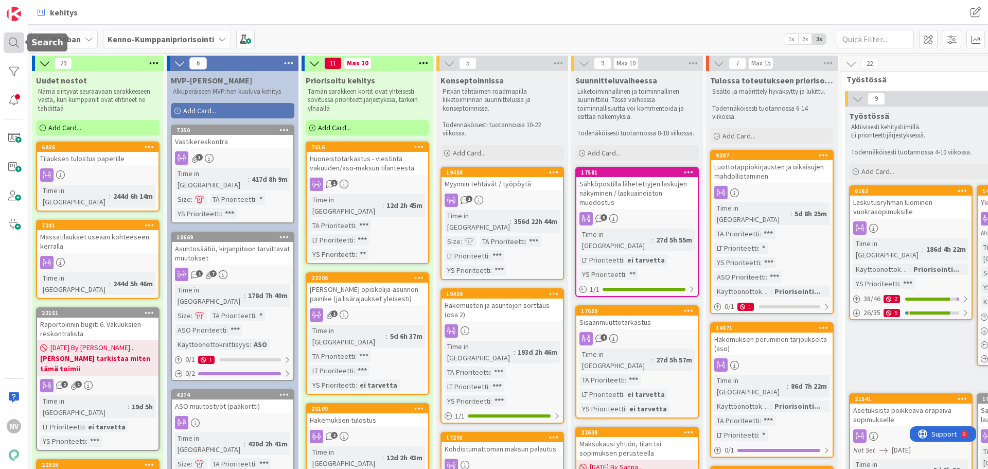
click at [22, 40] on div at bounding box center [14, 42] width 21 height 21
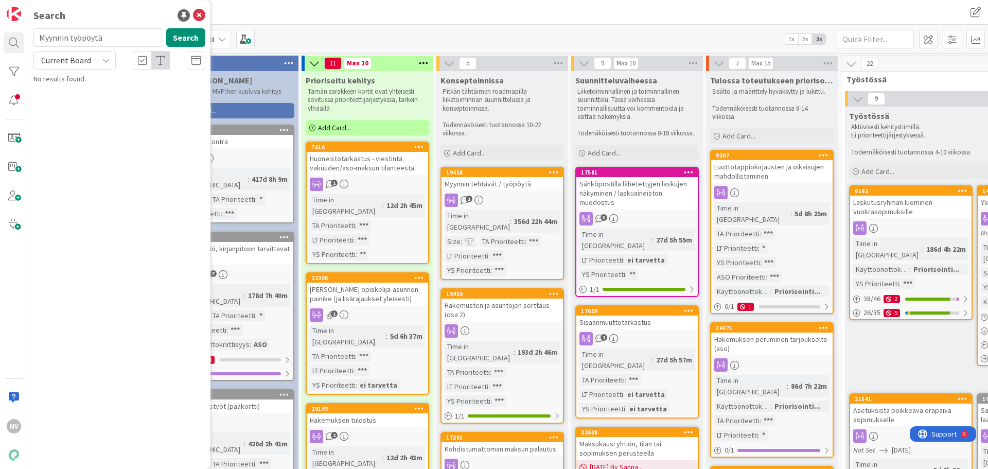
click at [97, 59] on div "Current Board" at bounding box center [74, 60] width 82 height 19
click at [96, 95] on span "All Boards" at bounding box center [92, 102] width 107 height 15
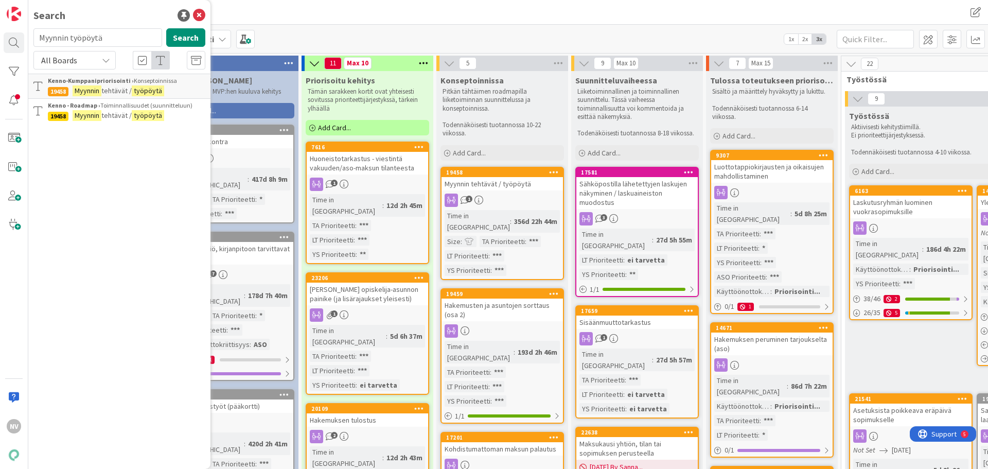
click at [99, 92] on mark "Myynnin" at bounding box center [87, 90] width 29 height 11
